Goal: Navigation & Orientation: Understand site structure

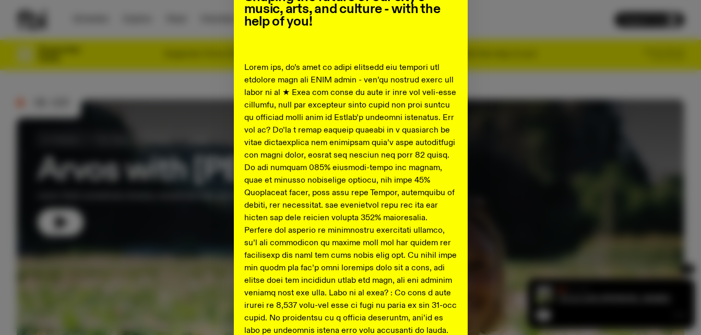
scroll to position [52, 0]
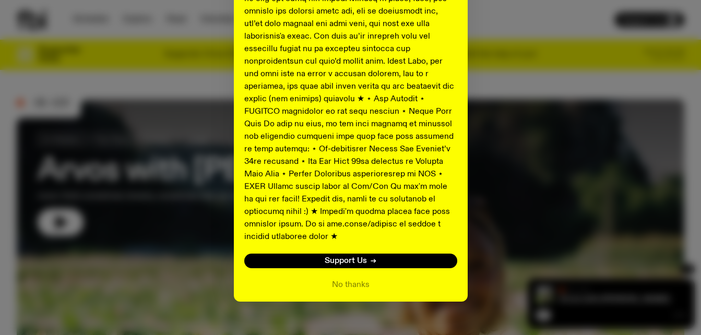
scroll to position [578, 0]
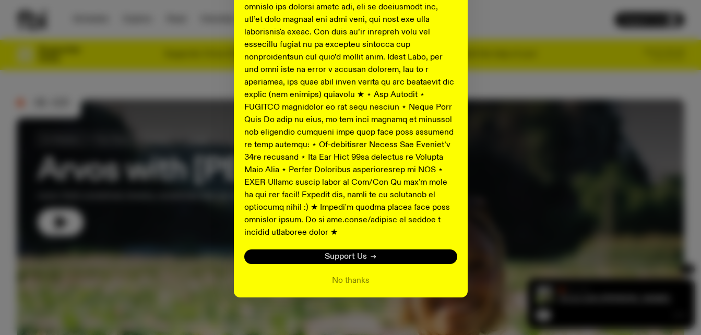
click at [368, 249] on link "Support Us" at bounding box center [350, 256] width 213 height 15
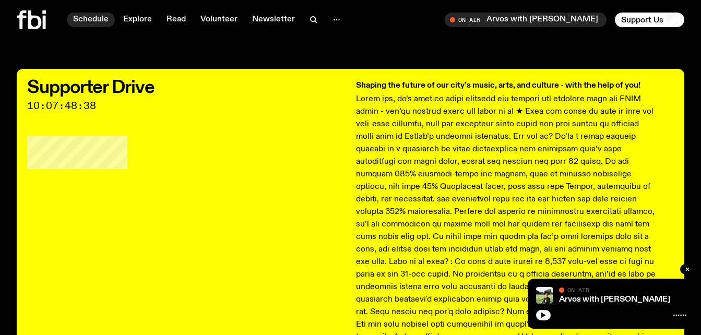
click at [110, 23] on link "Schedule" at bounding box center [91, 20] width 48 height 15
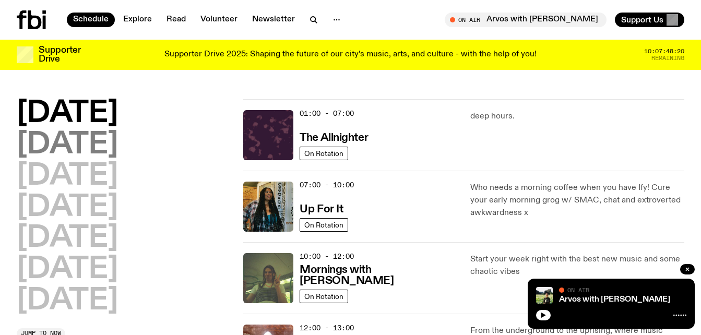
click at [83, 142] on h2 "[DATE]" at bounding box center [67, 144] width 101 height 29
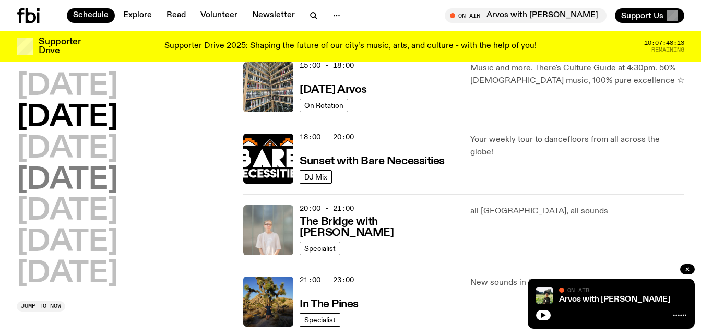
scroll to position [394, 0]
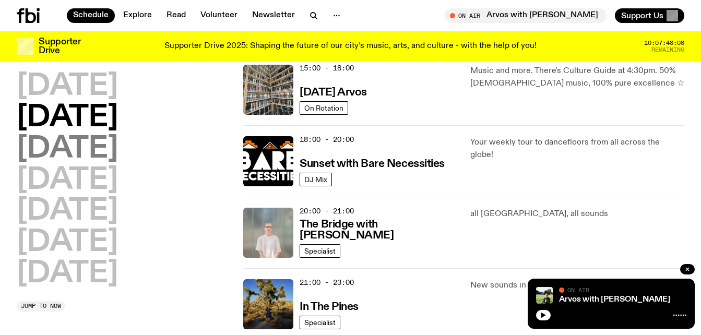
click at [75, 148] on h2 "[DATE]" at bounding box center [67, 149] width 101 height 29
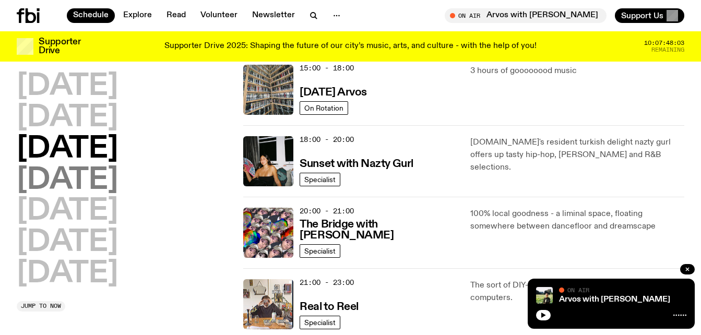
click at [31, 186] on h2 "[DATE]" at bounding box center [67, 180] width 101 height 29
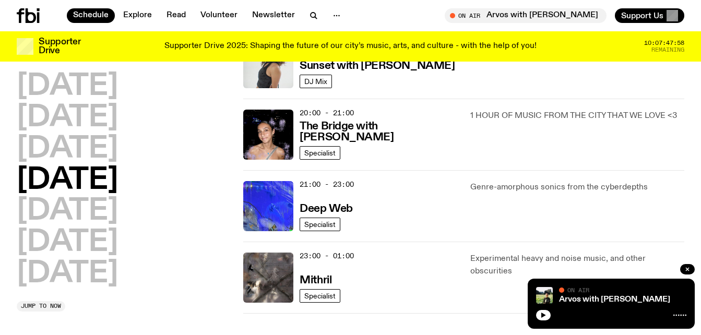
scroll to position [499, 0]
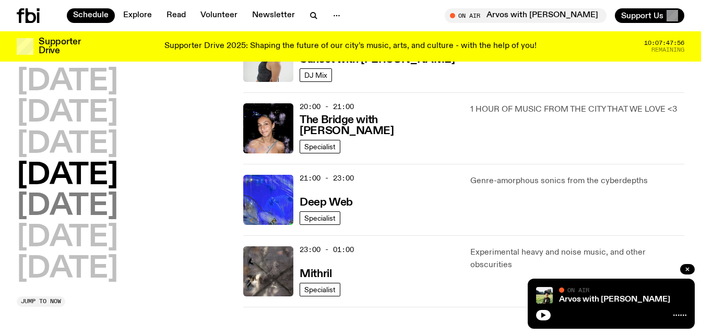
click at [21, 201] on h2 "[DATE]" at bounding box center [67, 206] width 101 height 29
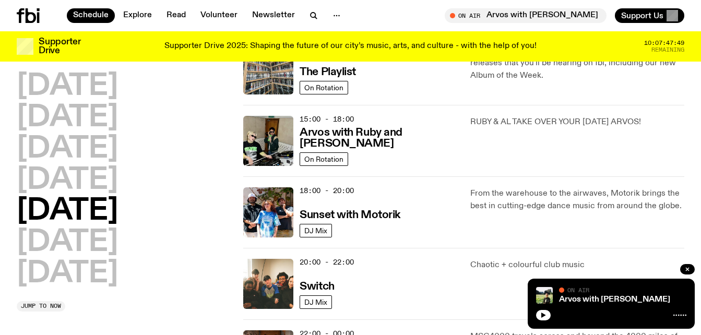
scroll to position [342, 0]
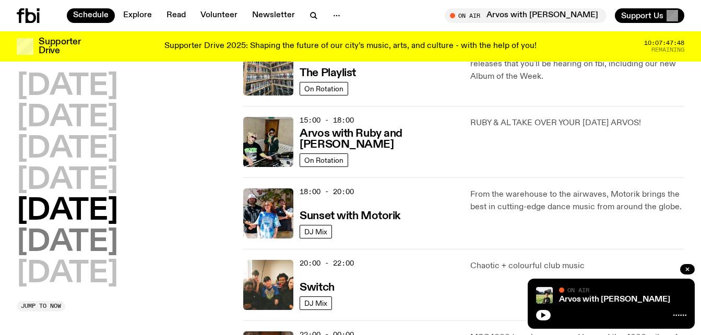
click at [34, 230] on h2 "[DATE]" at bounding box center [67, 242] width 101 height 29
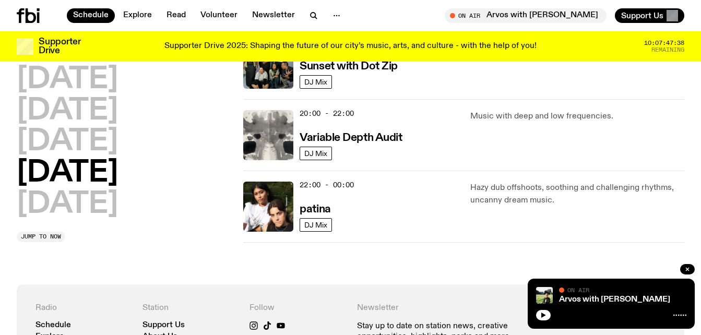
scroll to position [707, 0]
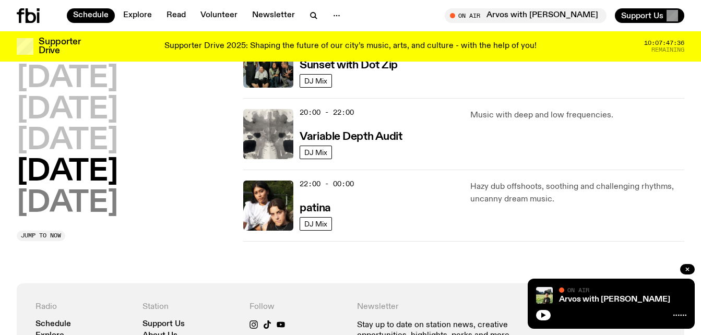
click at [51, 209] on h2 "[DATE]" at bounding box center [67, 203] width 101 height 29
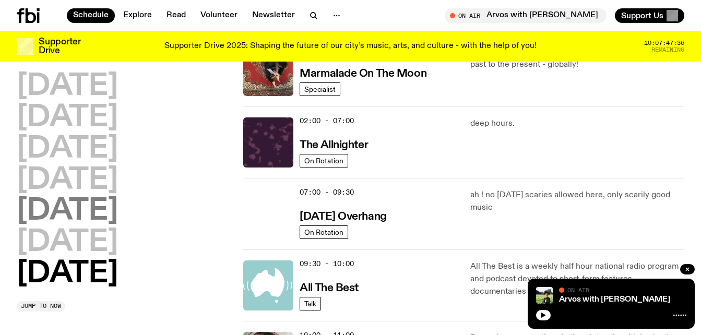
scroll to position [29, 0]
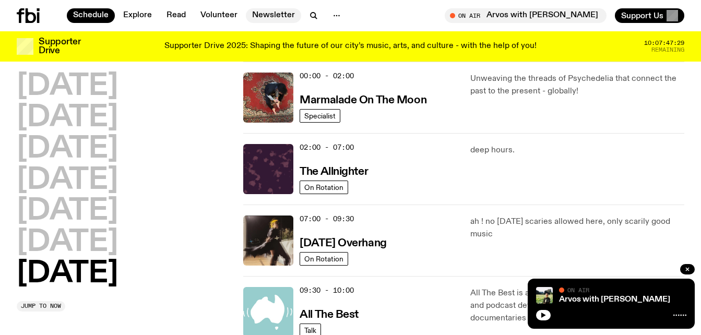
click at [270, 21] on link "Newsletter" at bounding box center [273, 15] width 55 height 15
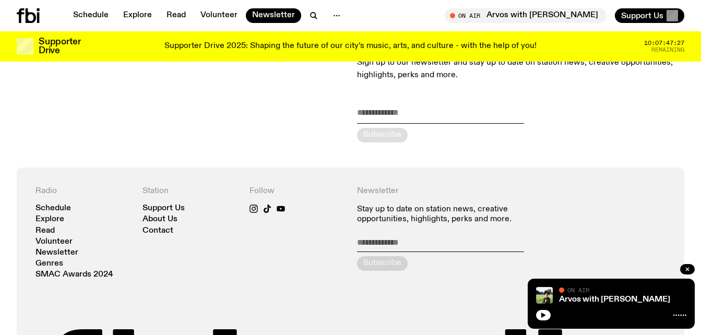
scroll to position [151, 0]
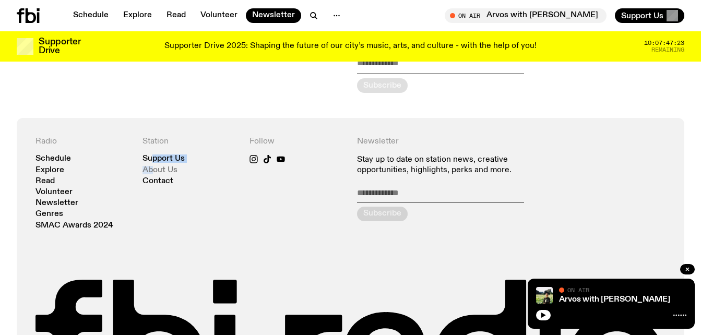
drag, startPoint x: 154, startPoint y: 163, endPoint x: 154, endPoint y: 171, distance: 7.3
click at [154, 169] on nav "Support Us About Us Contact" at bounding box center [189, 170] width 94 height 30
click at [154, 172] on link "About Us" at bounding box center [159, 170] width 35 height 8
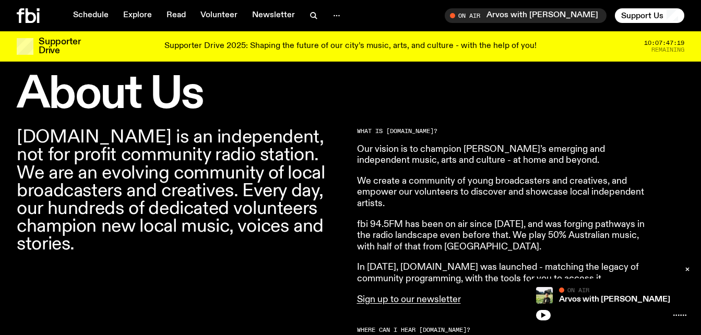
scroll to position [307, 0]
